Goal: Transaction & Acquisition: Obtain resource

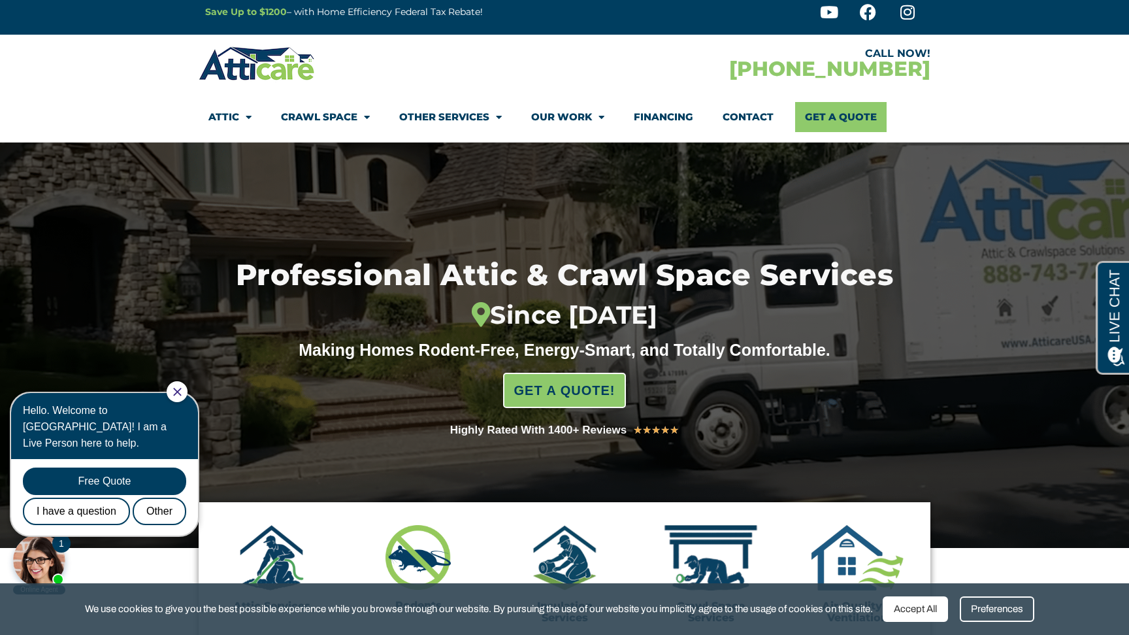
scroll to position [12, 0]
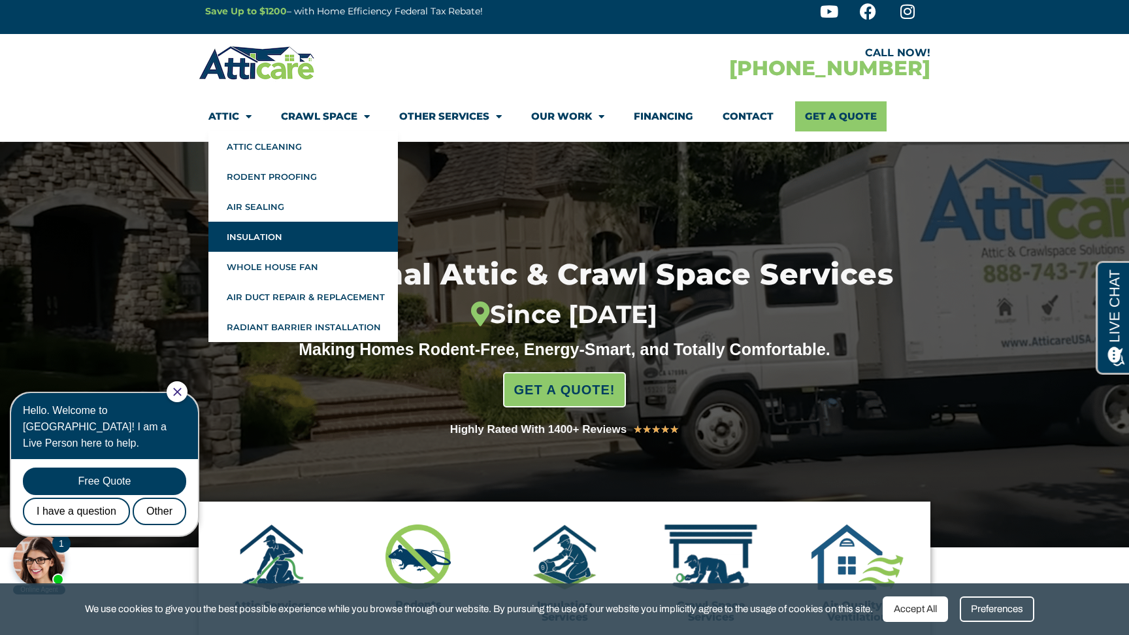
click at [257, 233] on link "Insulation" at bounding box center [303, 237] width 190 height 30
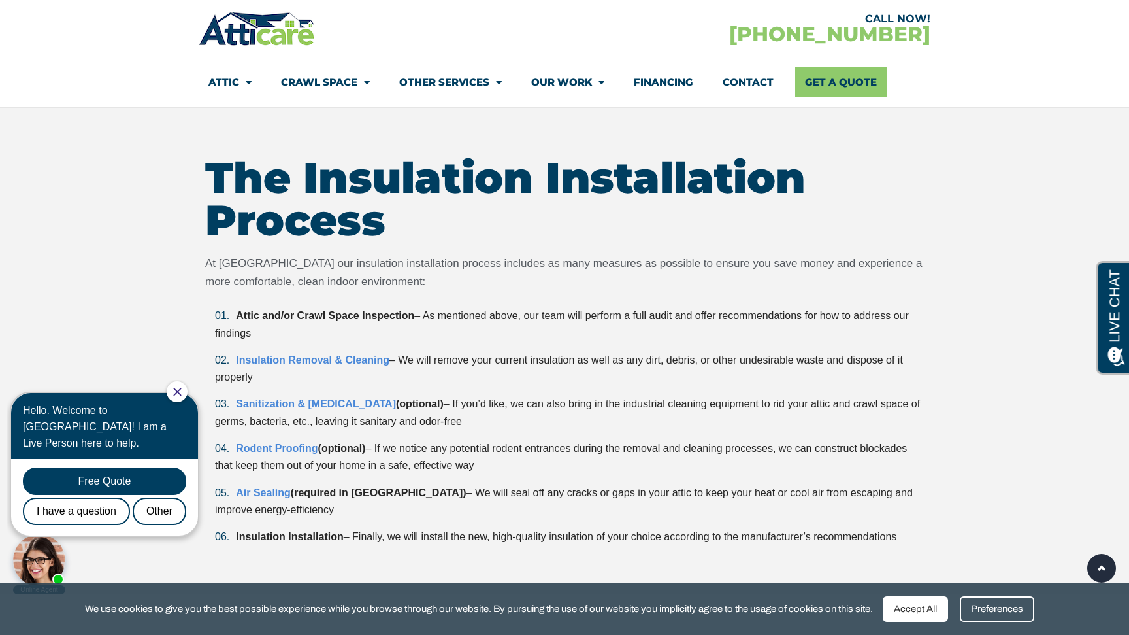
scroll to position [3071, 0]
click at [833, 90] on link "Get A Quote" at bounding box center [840, 82] width 91 height 30
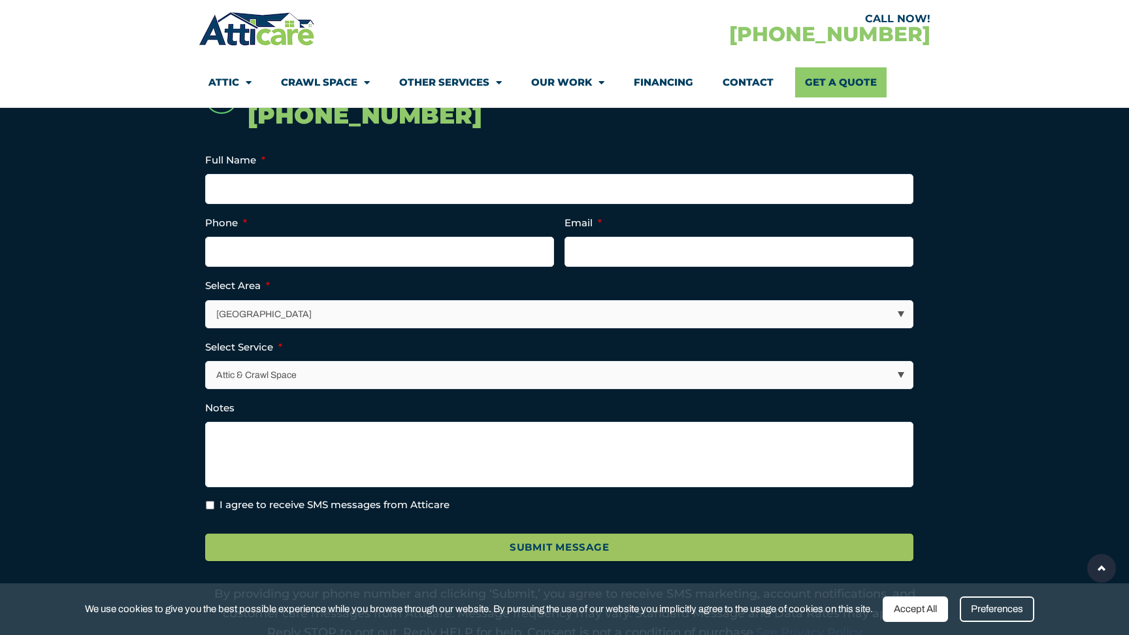
scroll to position [323, 0]
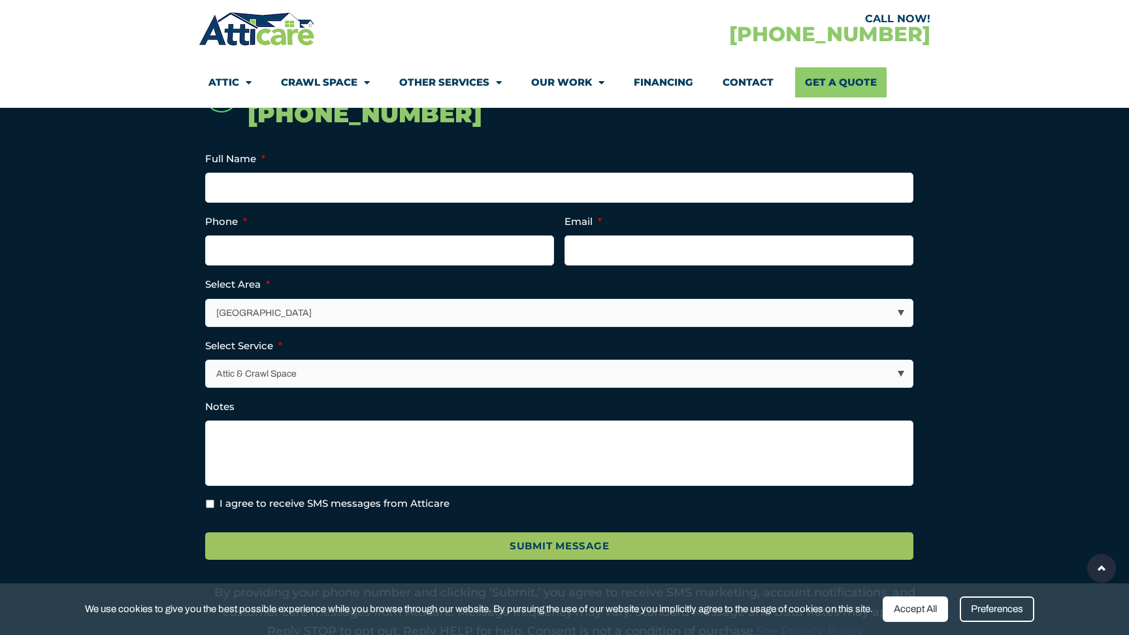
drag, startPoint x: 702, startPoint y: 315, endPoint x: 987, endPoint y: 340, distance: 286.7
click at [987, 340] on section "Call Now! [PHONE_NUMBER] Phone This field is for validation purposes and should…" at bounding box center [564, 359] width 1129 height 676
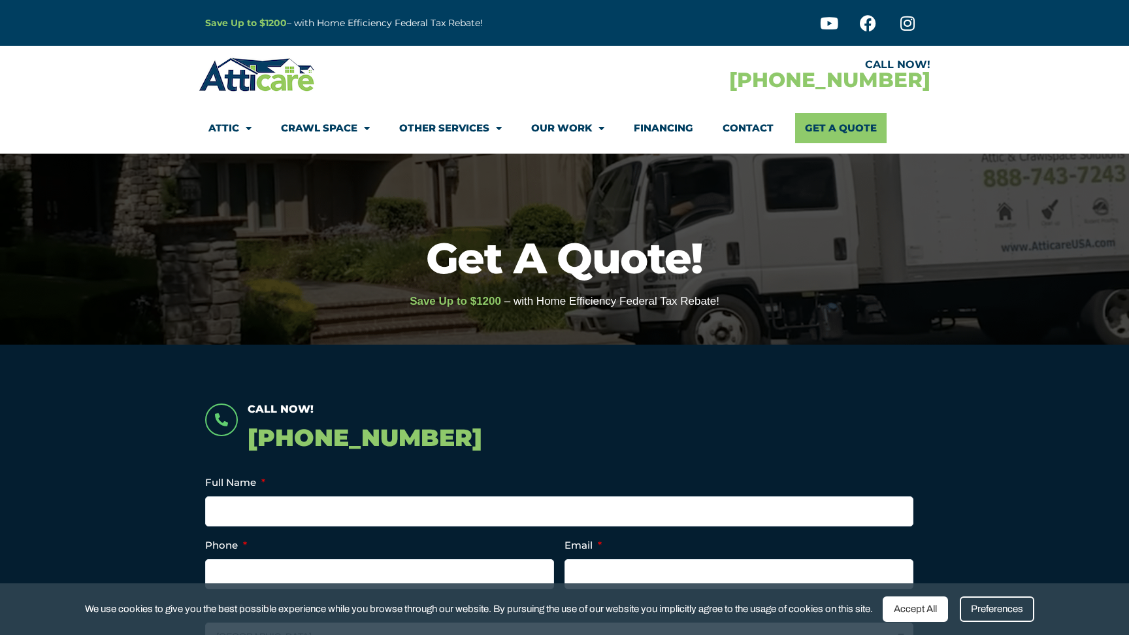
scroll to position [0, 0]
